Goal: Check status: Check status

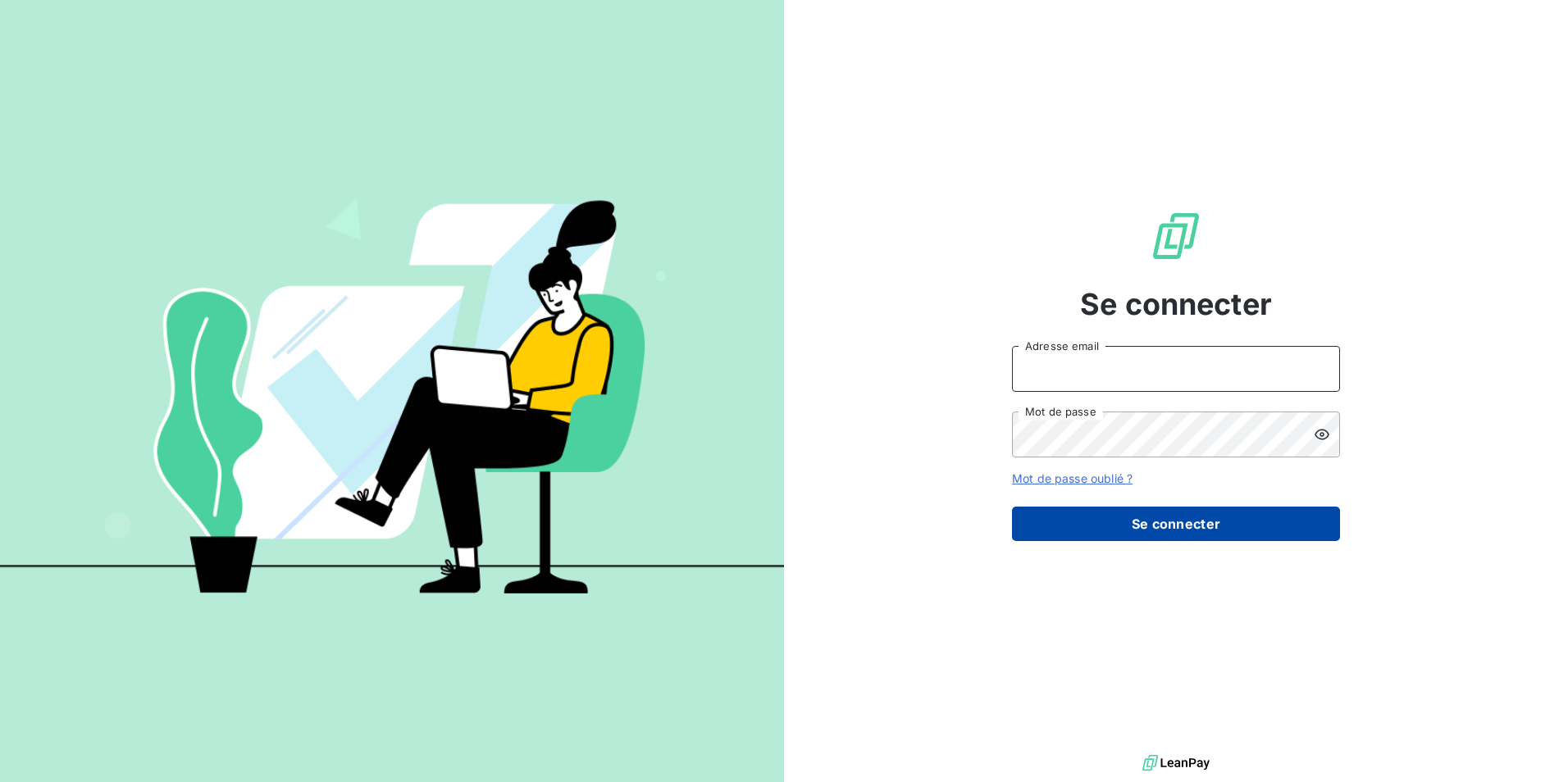
type input "[EMAIL_ADDRESS][DOMAIN_NAME]"
click at [1161, 530] on button "Se connecter" at bounding box center [1176, 524] width 328 height 35
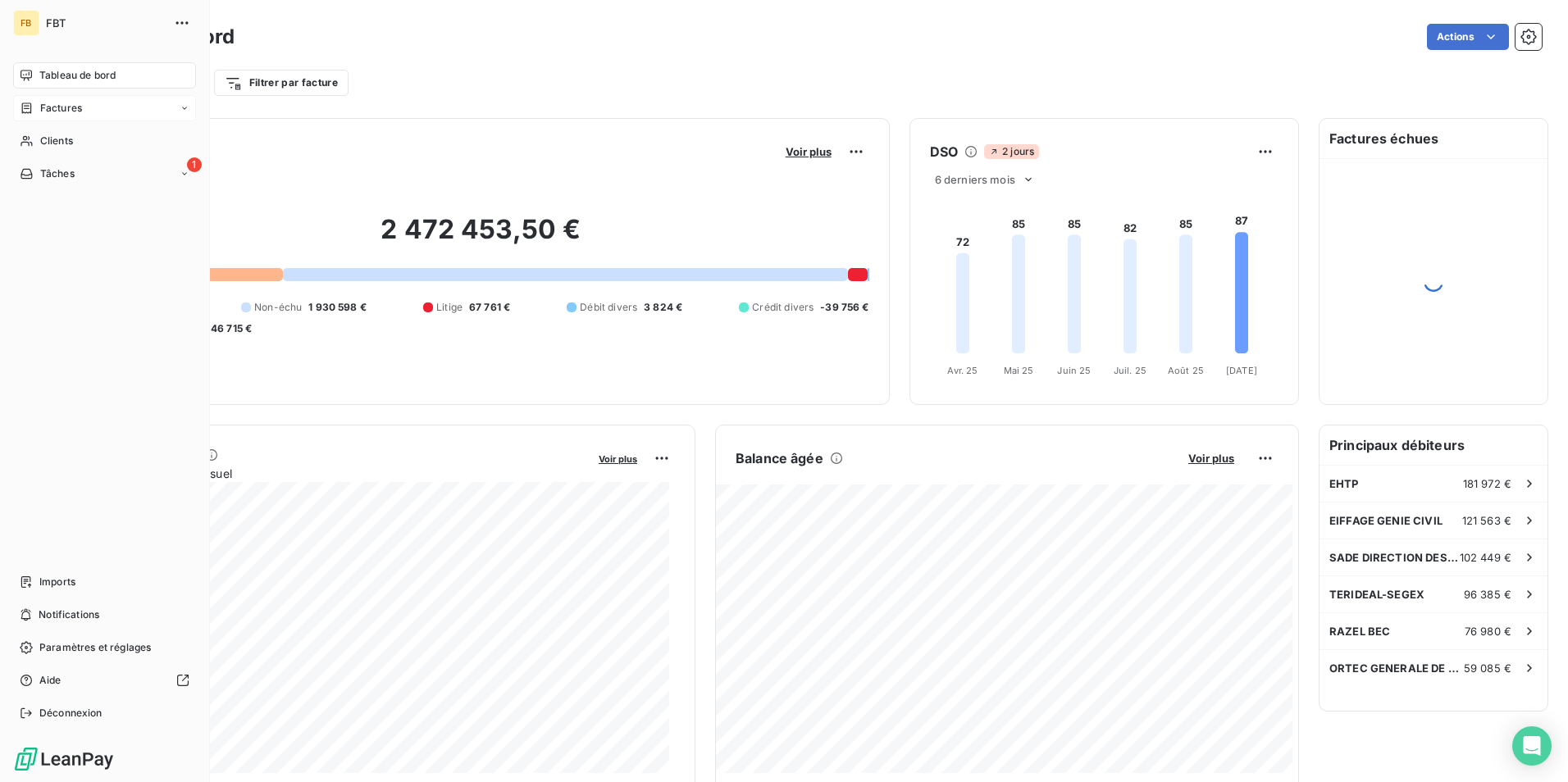
click at [59, 109] on span "Factures" at bounding box center [61, 108] width 42 height 15
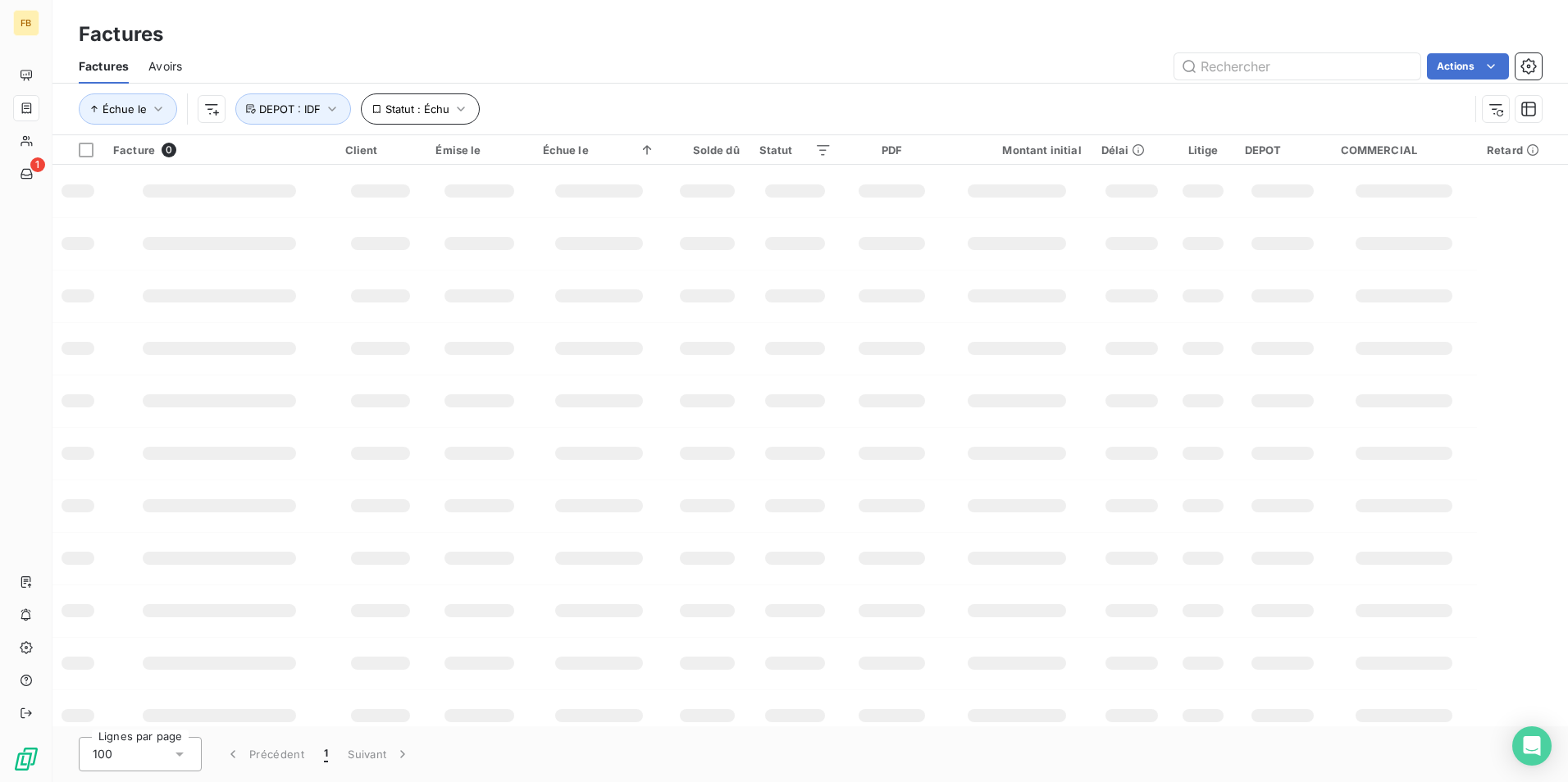
click at [453, 115] on icon "button" at bounding box center [461, 109] width 17 height 16
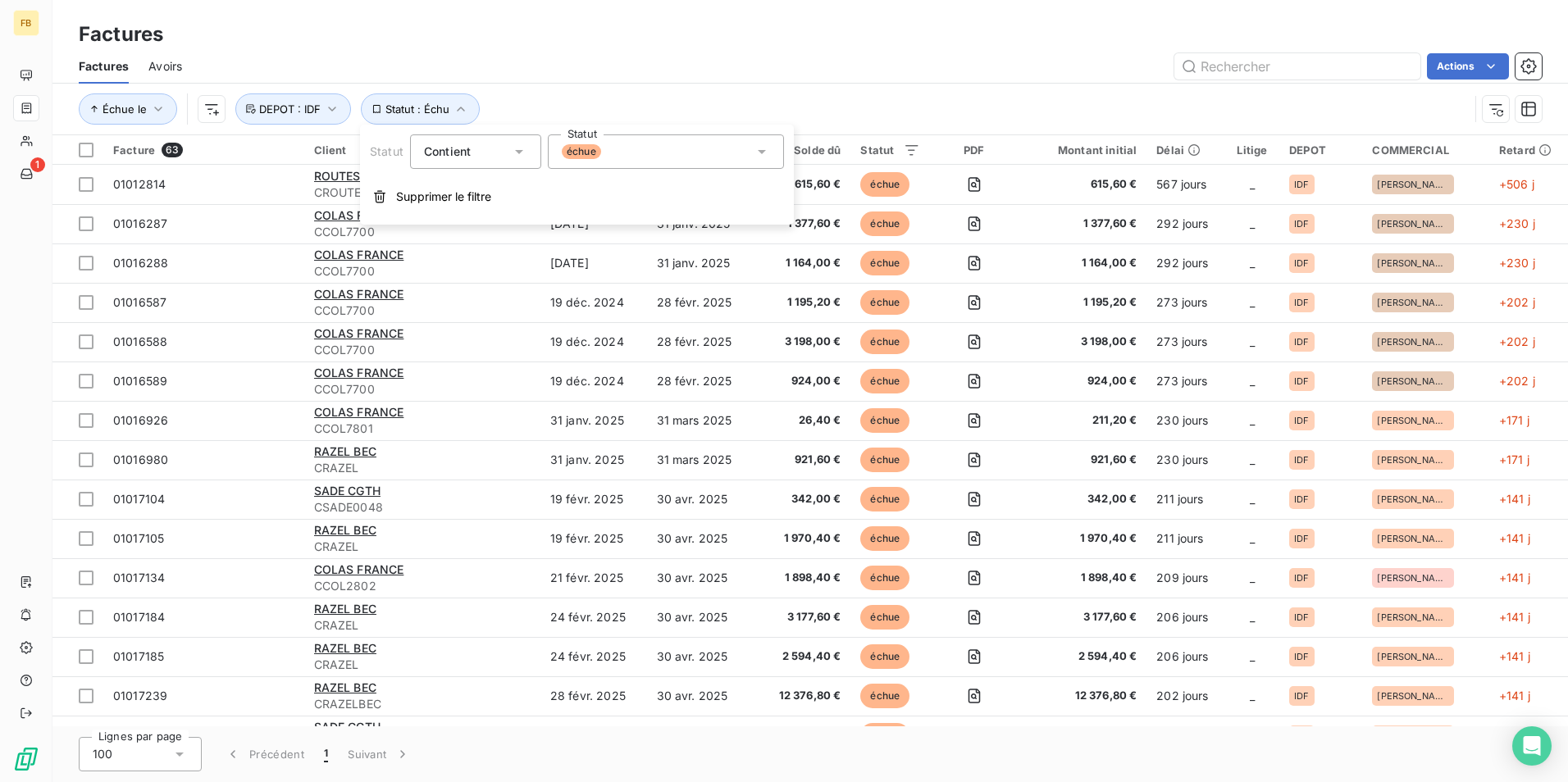
click at [607, 158] on div "échue" at bounding box center [666, 152] width 236 height 35
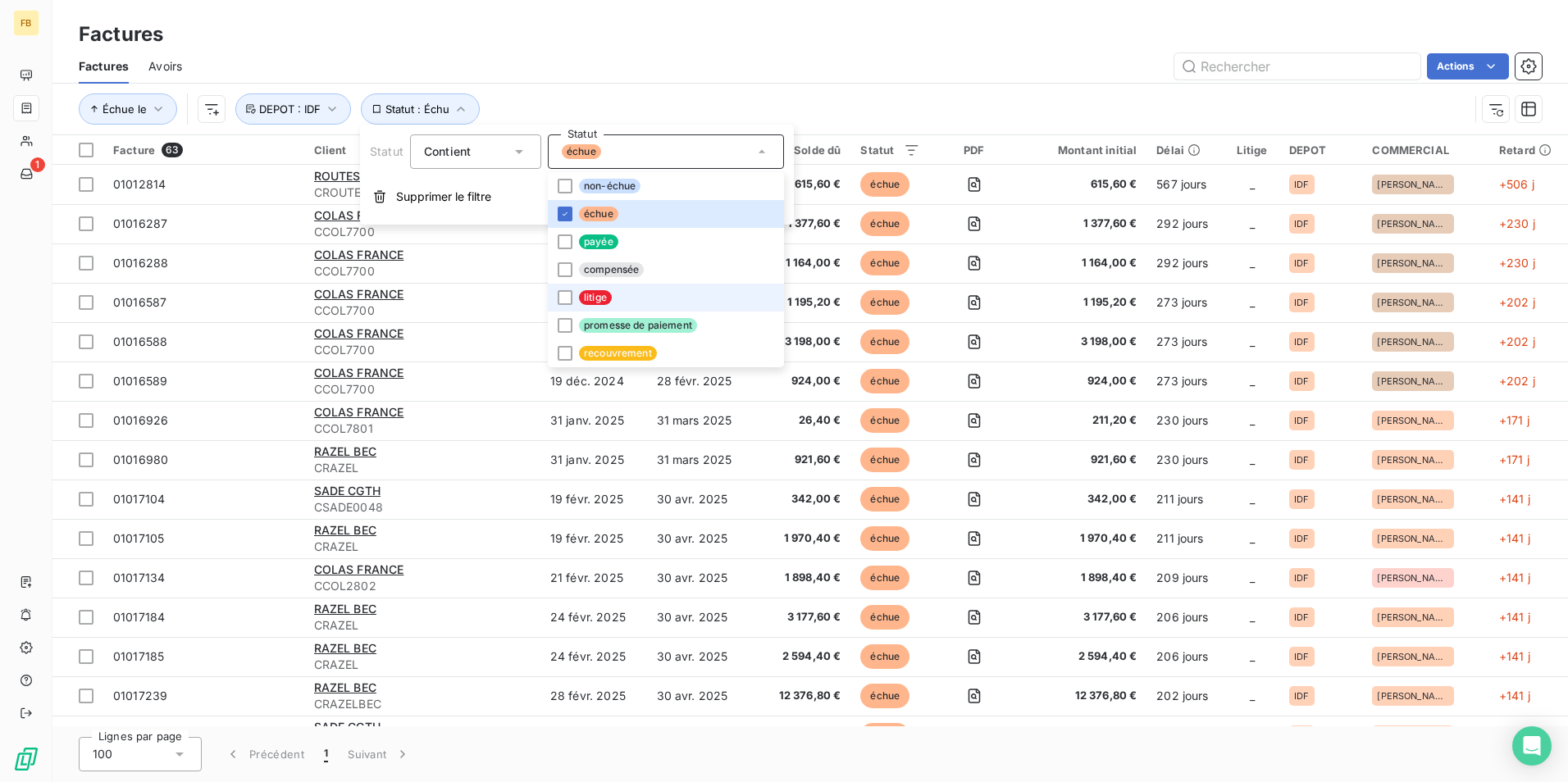
click at [583, 293] on span "litige" at bounding box center [596, 298] width 33 height 15
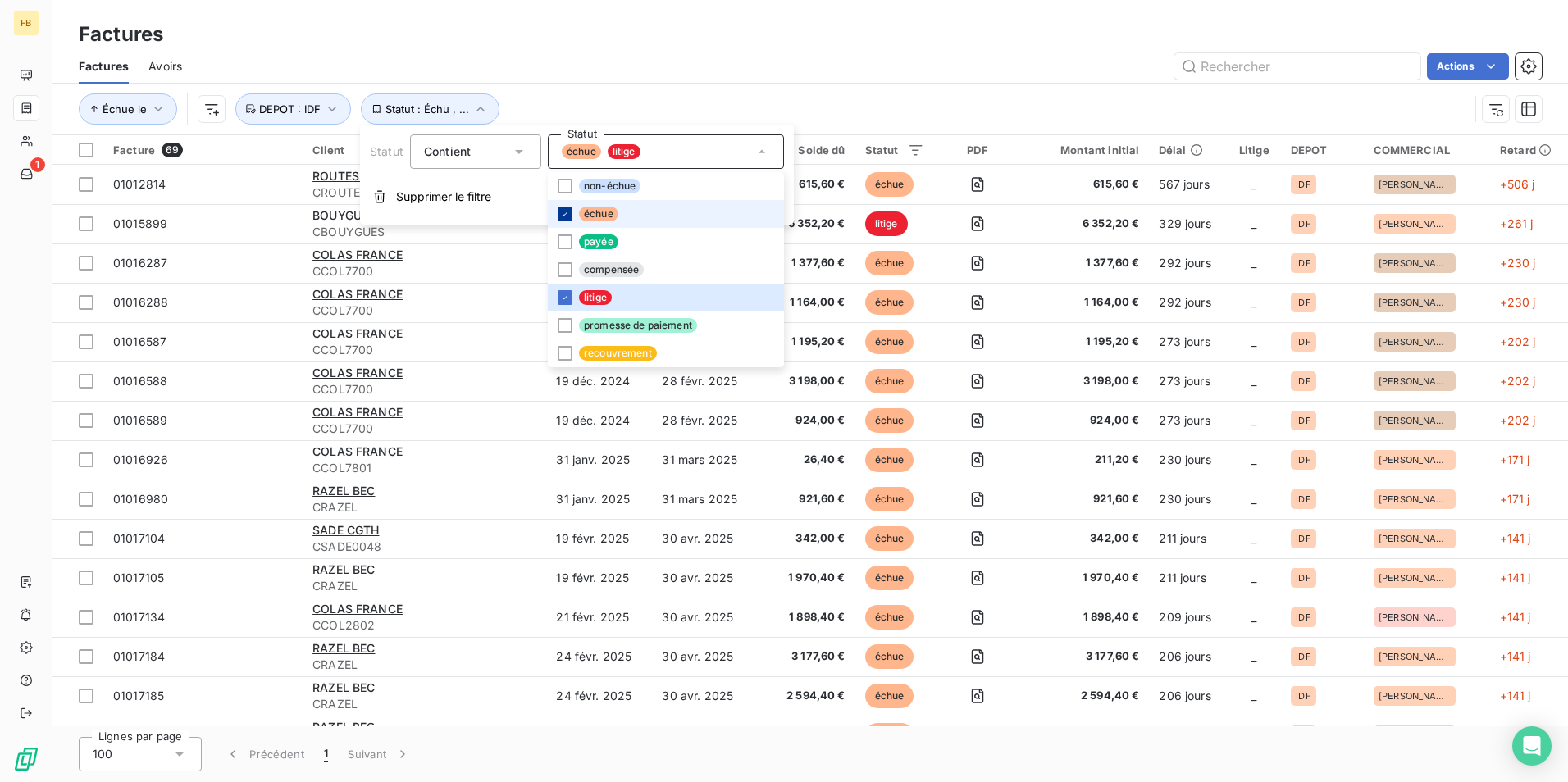
click at [569, 210] on icon at bounding box center [565, 214] width 10 height 10
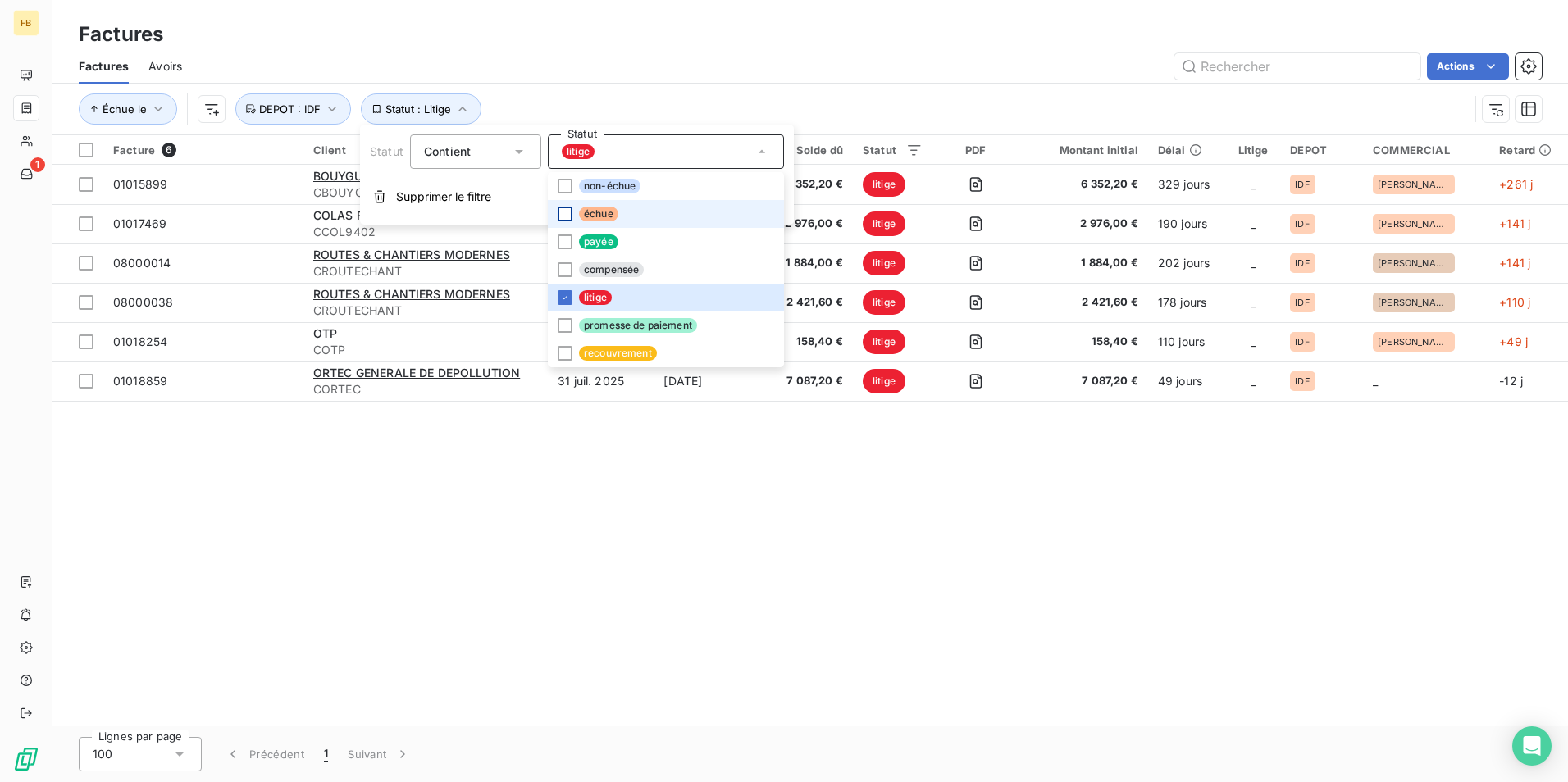
click at [858, 85] on div "Échue le Statut : Litige DEPOT : IDF" at bounding box center [810, 109] width 1463 height 51
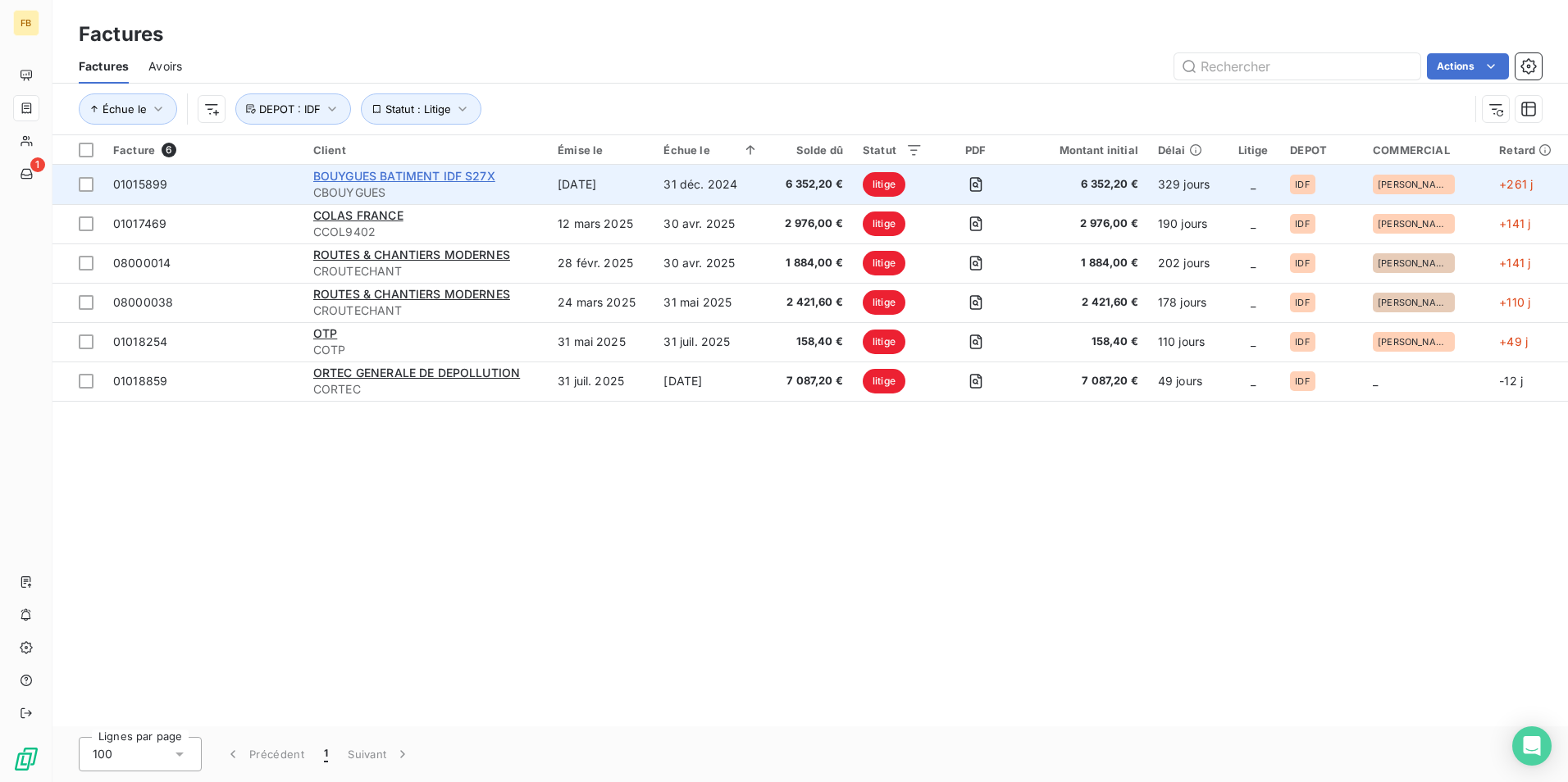
click at [446, 173] on span "BOUYGUES BATIMENT IDF S27X" at bounding box center [404, 176] width 182 height 14
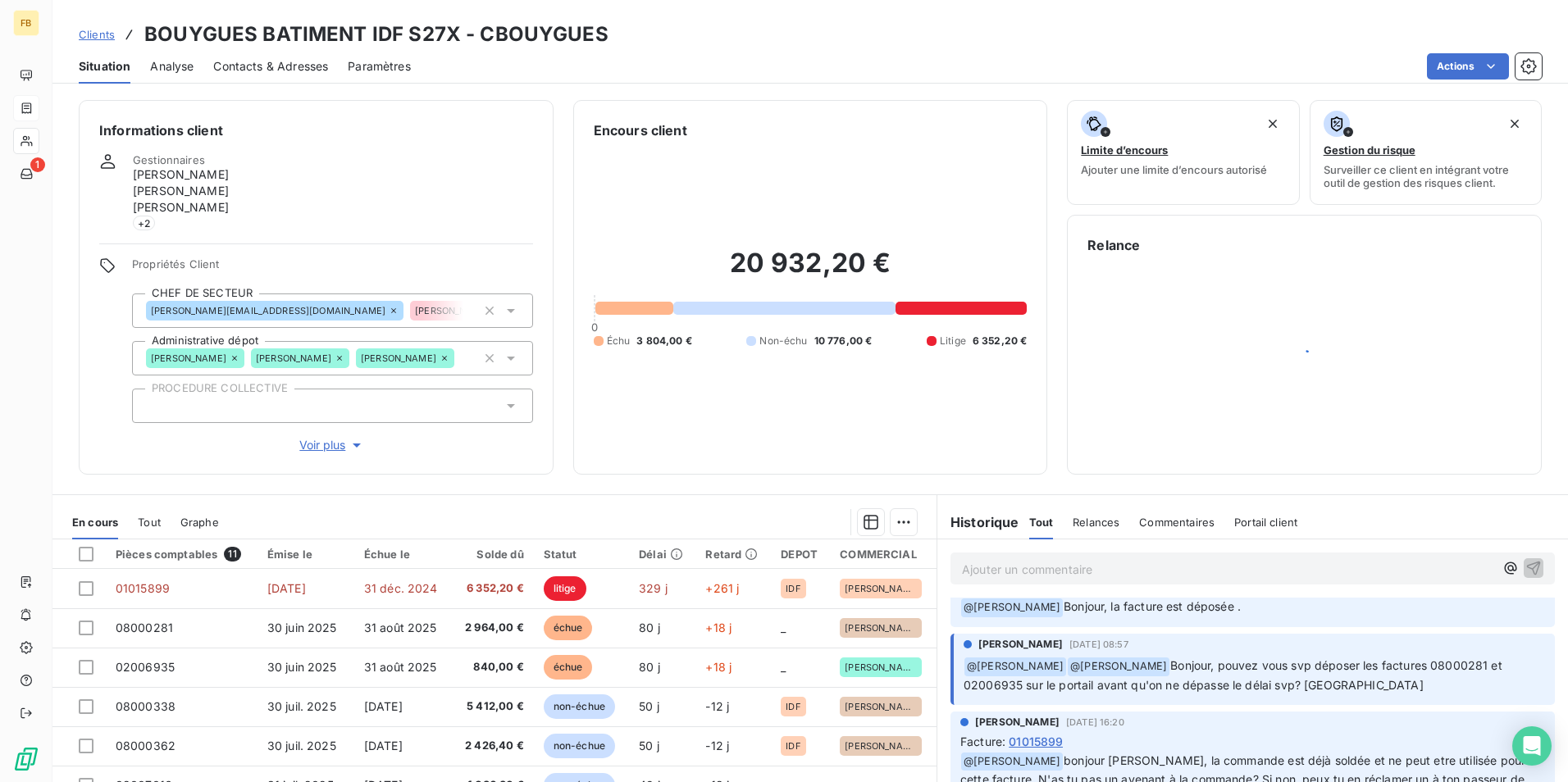
scroll to position [82, 0]
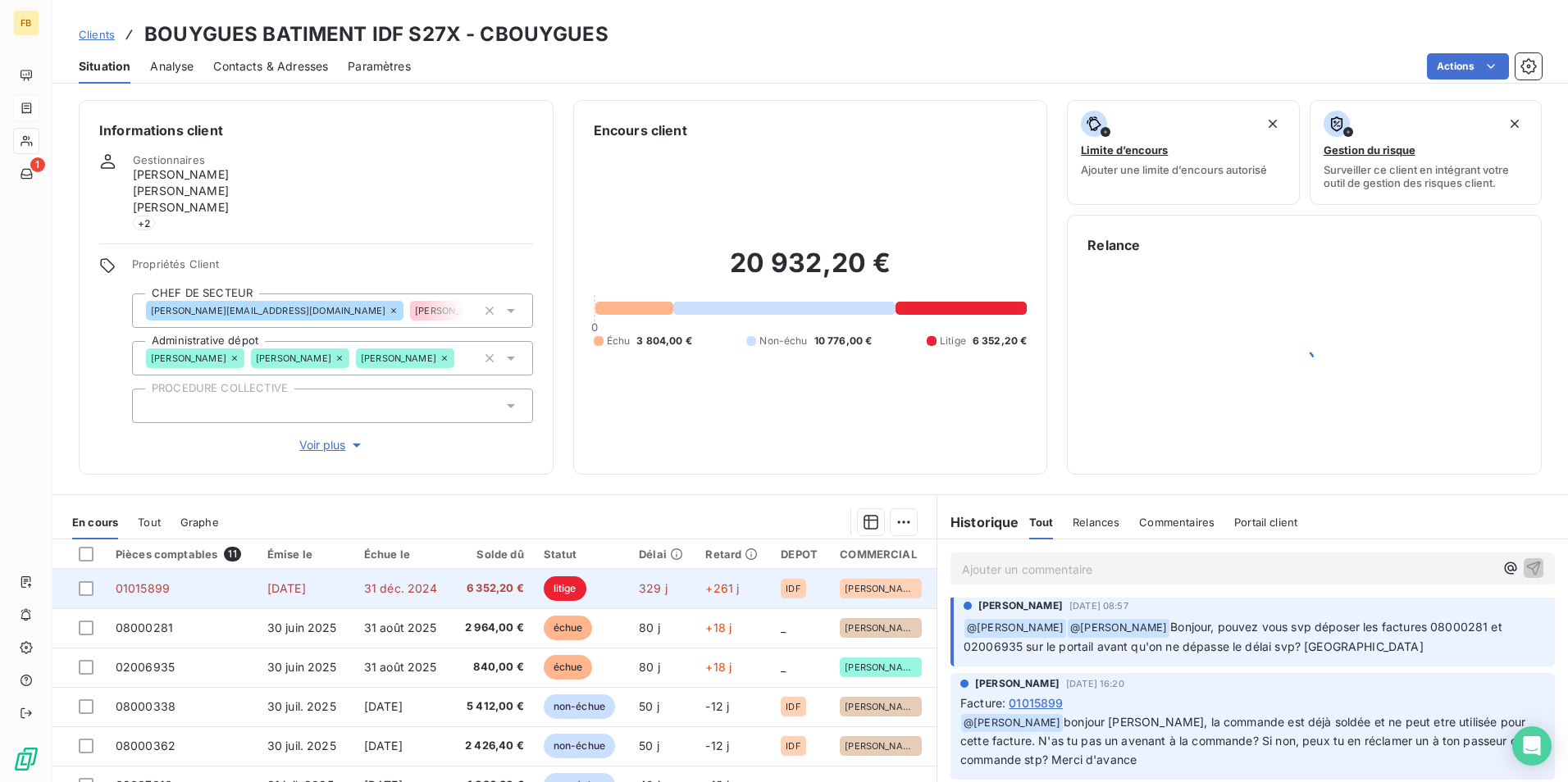
click at [407, 586] on span "31 déc. 2024" at bounding box center [400, 588] width 73 height 14
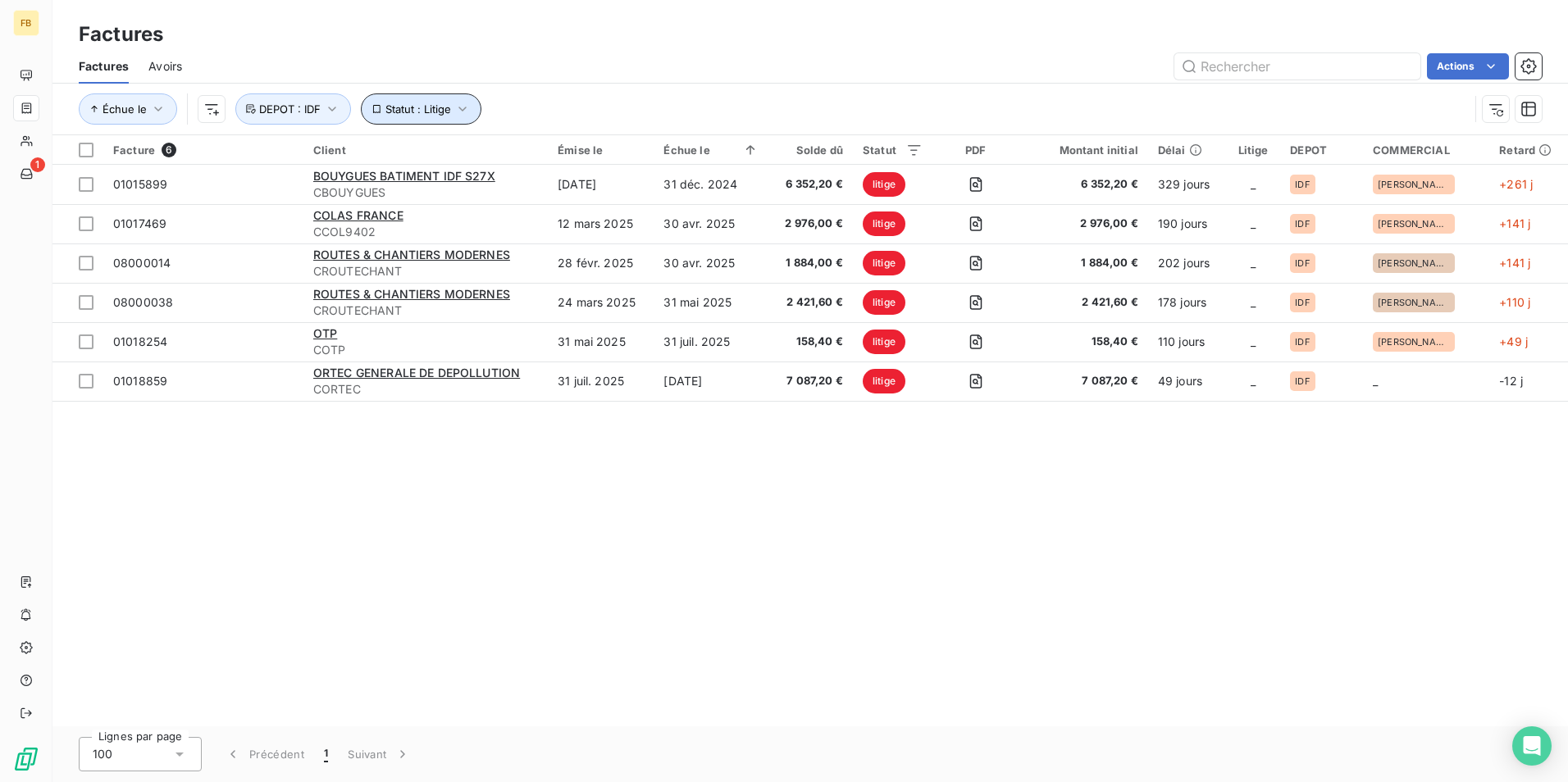
drag, startPoint x: 468, startPoint y: 111, endPoint x: 458, endPoint y: 118, distance: 12.2
click at [468, 111] on icon "button" at bounding box center [463, 109] width 17 height 16
click at [616, 167] on div "litige" at bounding box center [666, 152] width 236 height 35
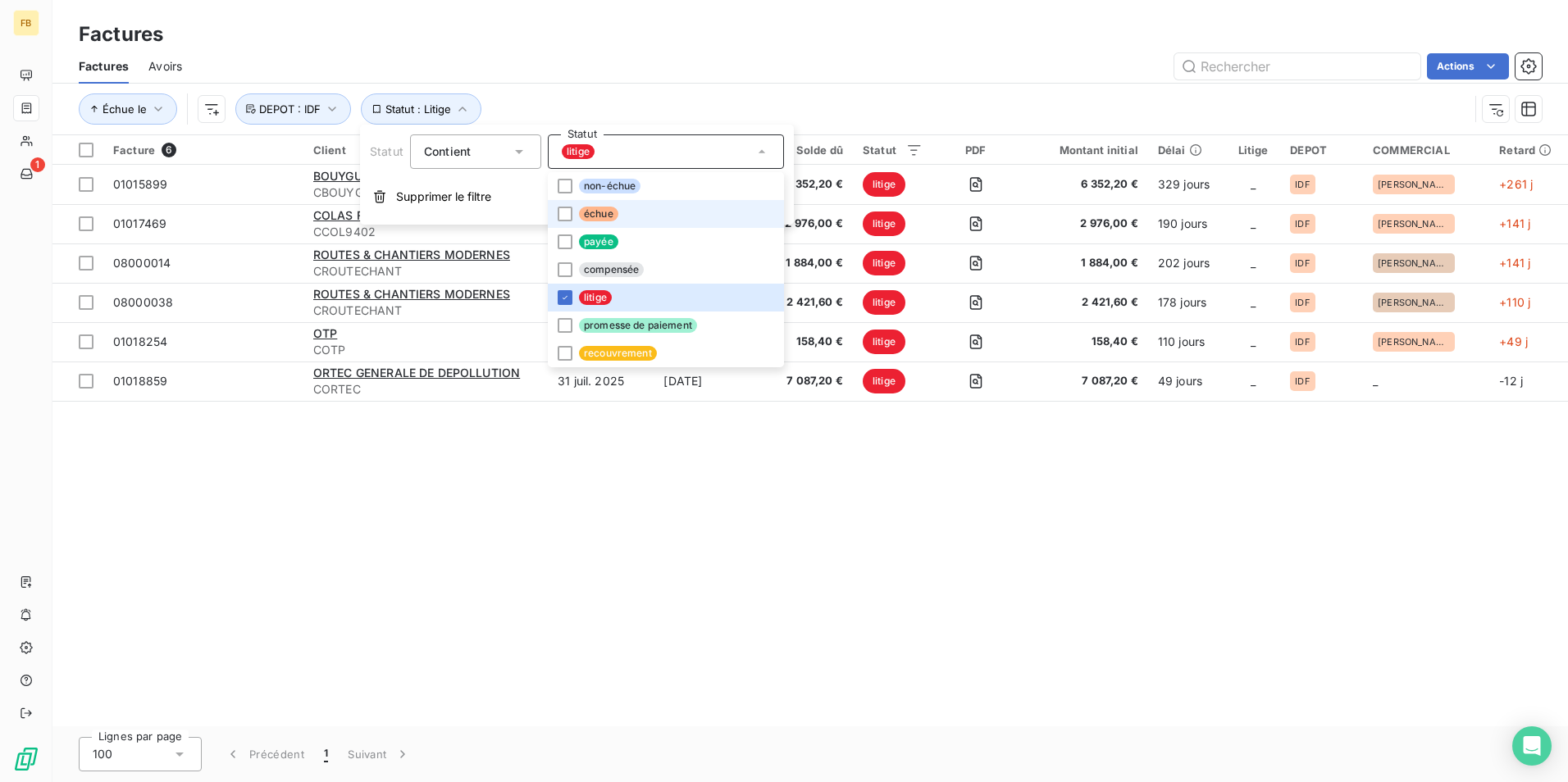
click at [608, 219] on span "échue" at bounding box center [599, 214] width 40 height 15
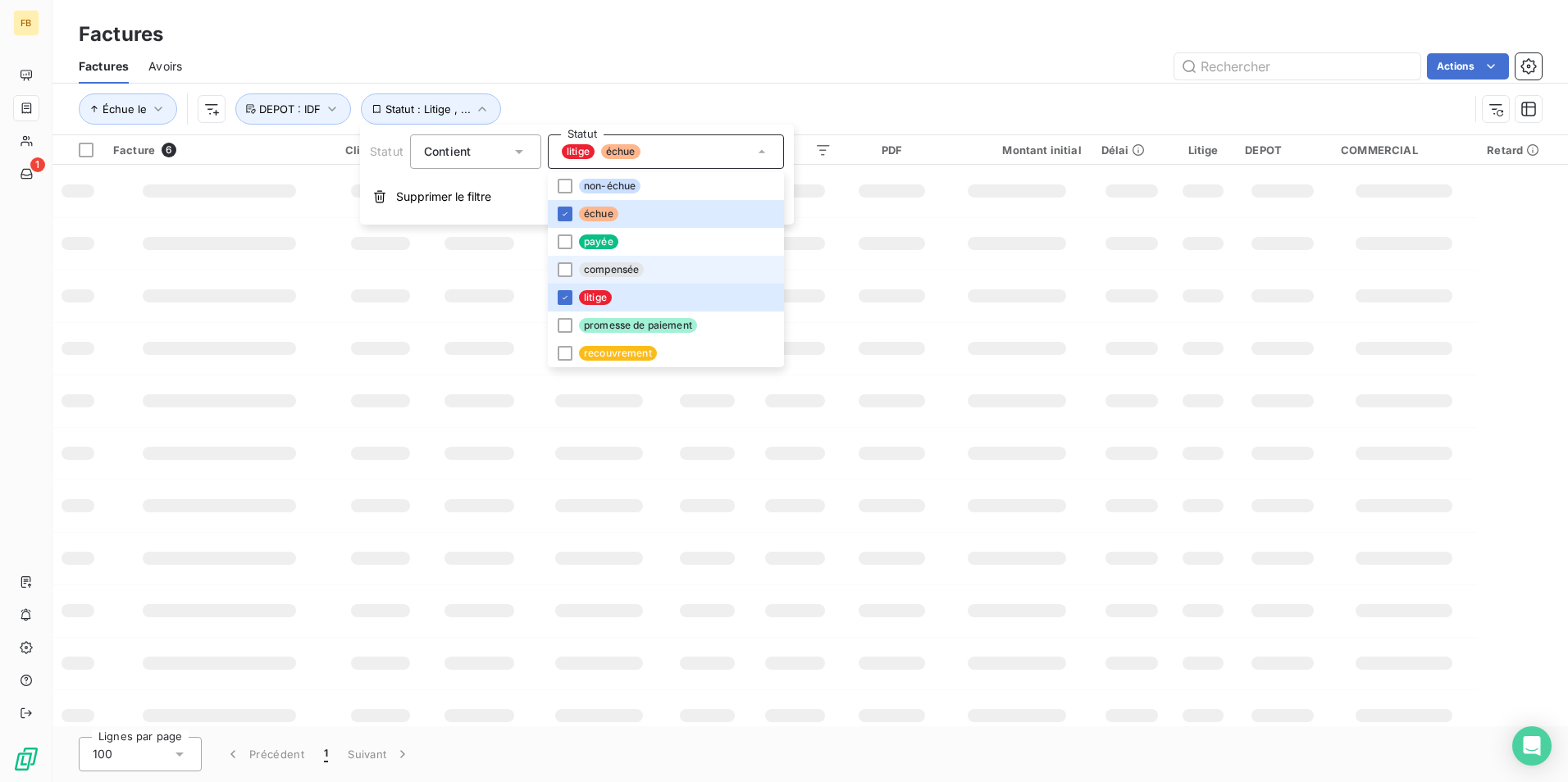
click at [581, 290] on li "litige" at bounding box center [666, 298] width 236 height 28
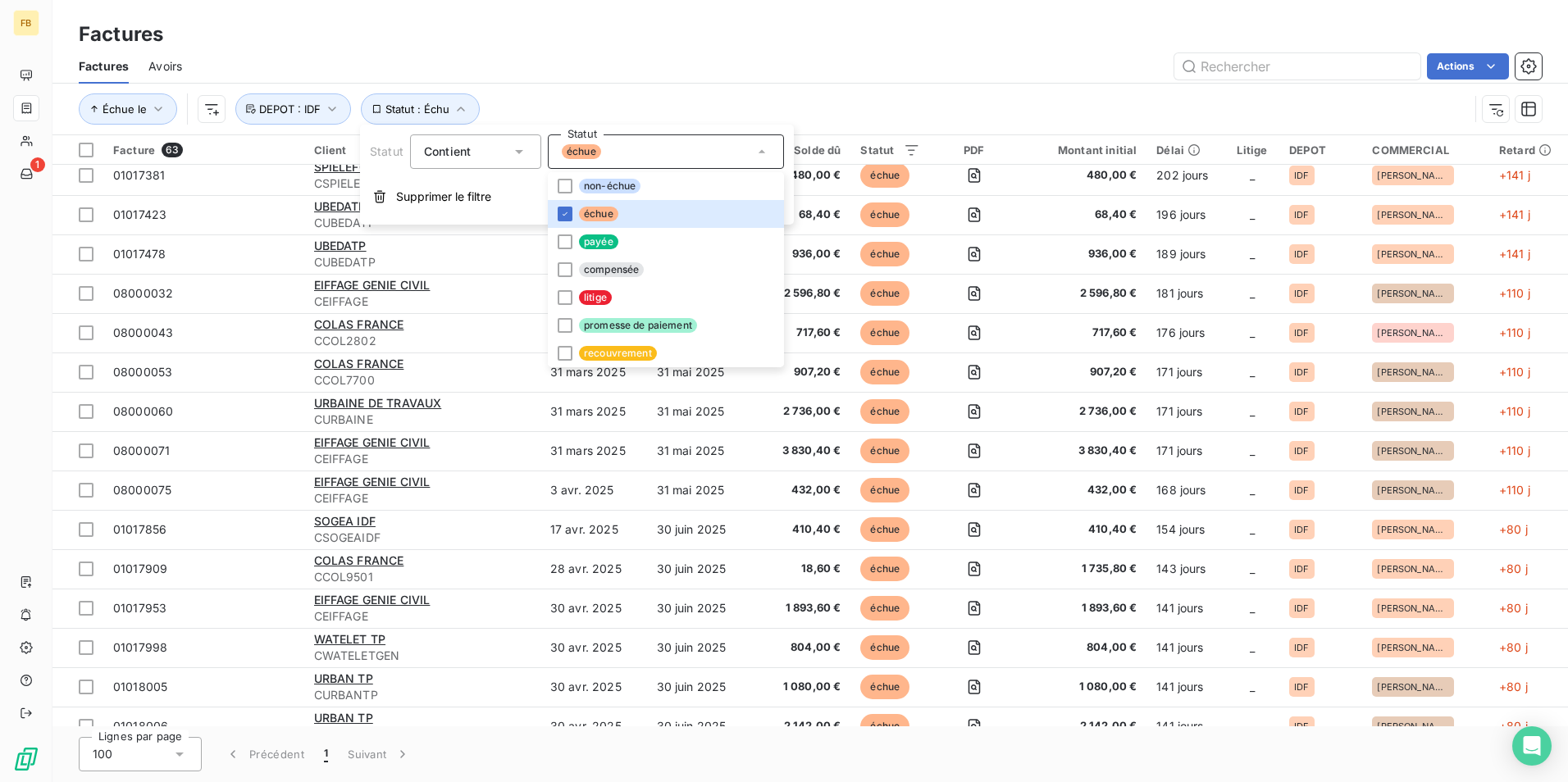
scroll to position [689, 0]
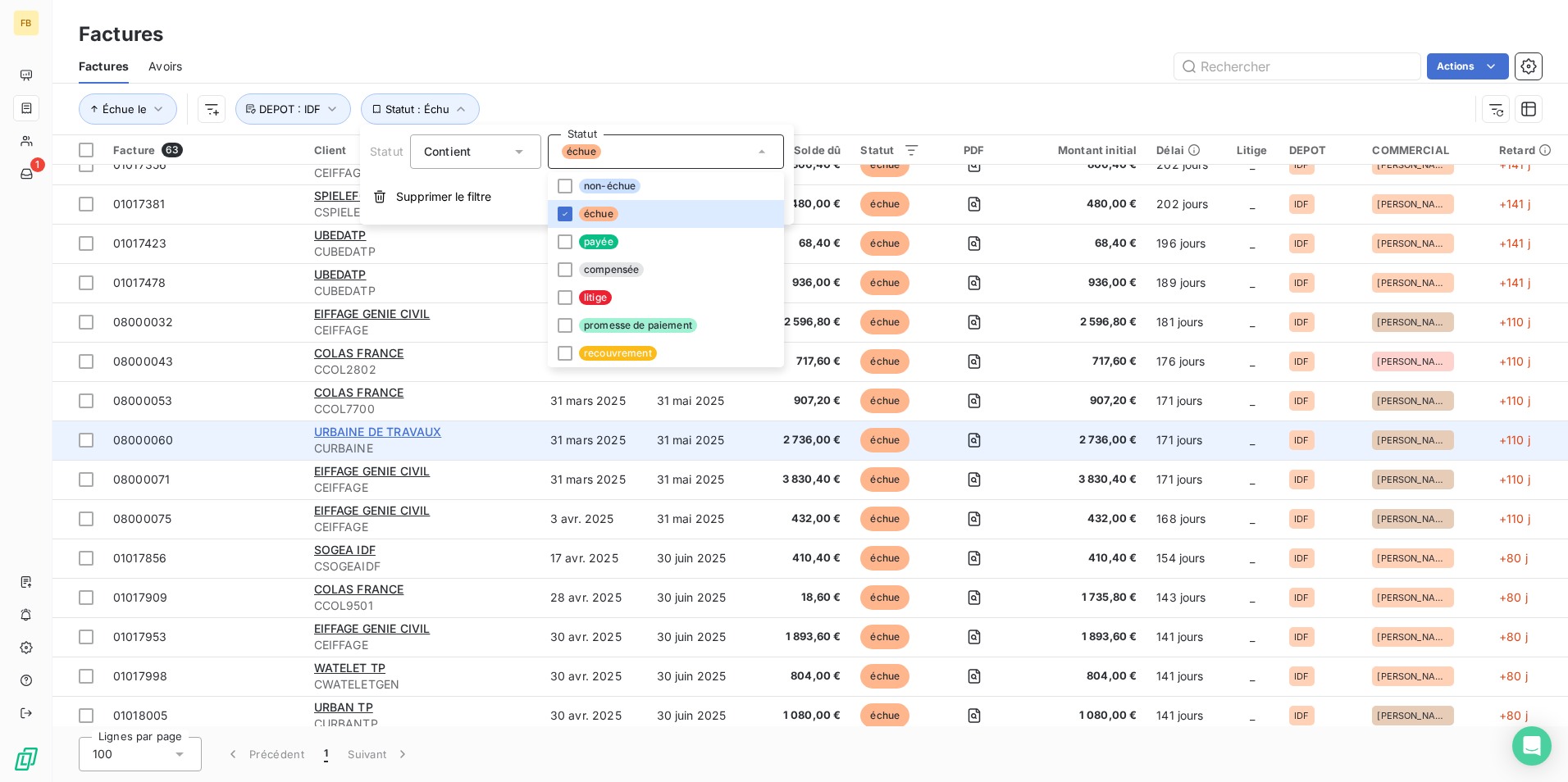
click at [393, 438] on span "URBAINE DE TRAVAUX" at bounding box center [378, 431] width 128 height 14
